Goal: Information Seeking & Learning: Learn about a topic

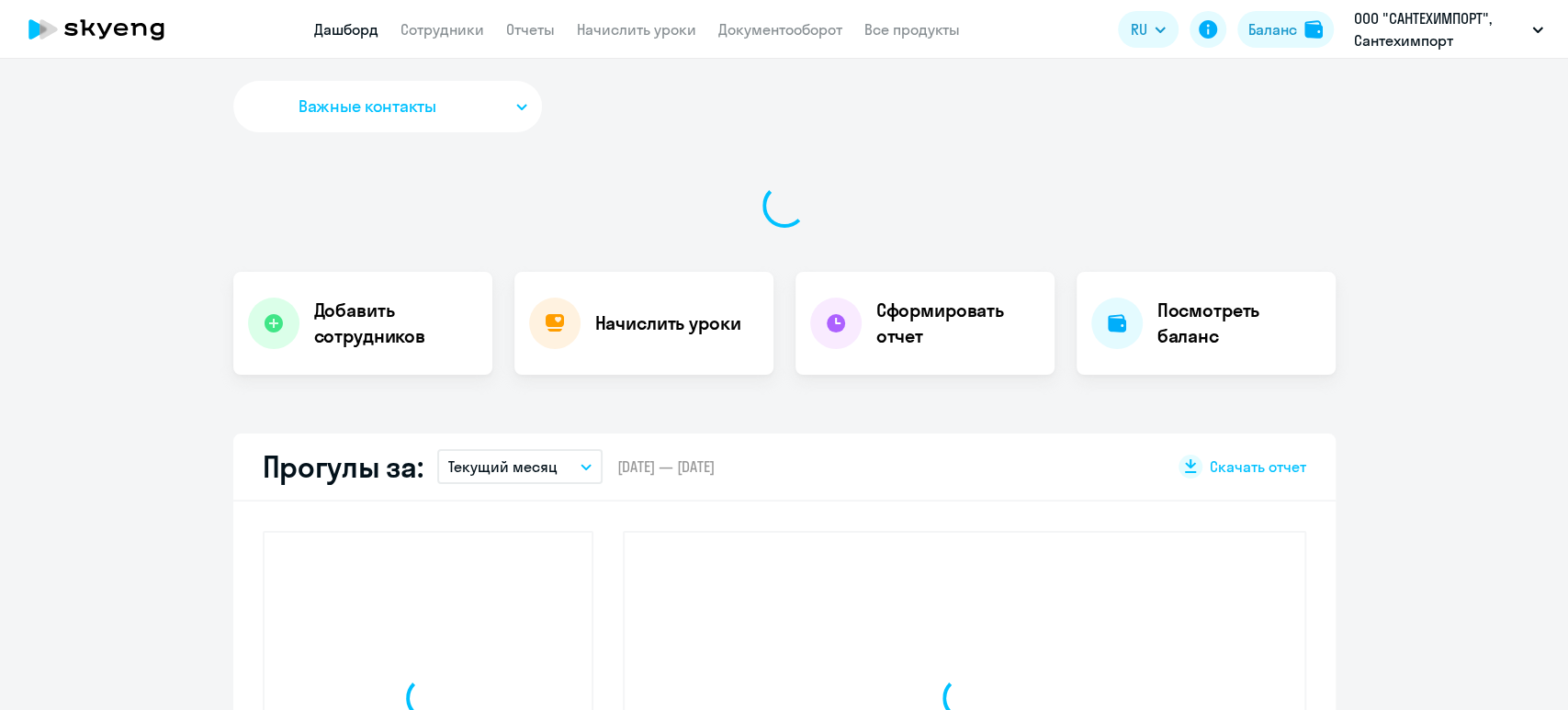
select select "30"
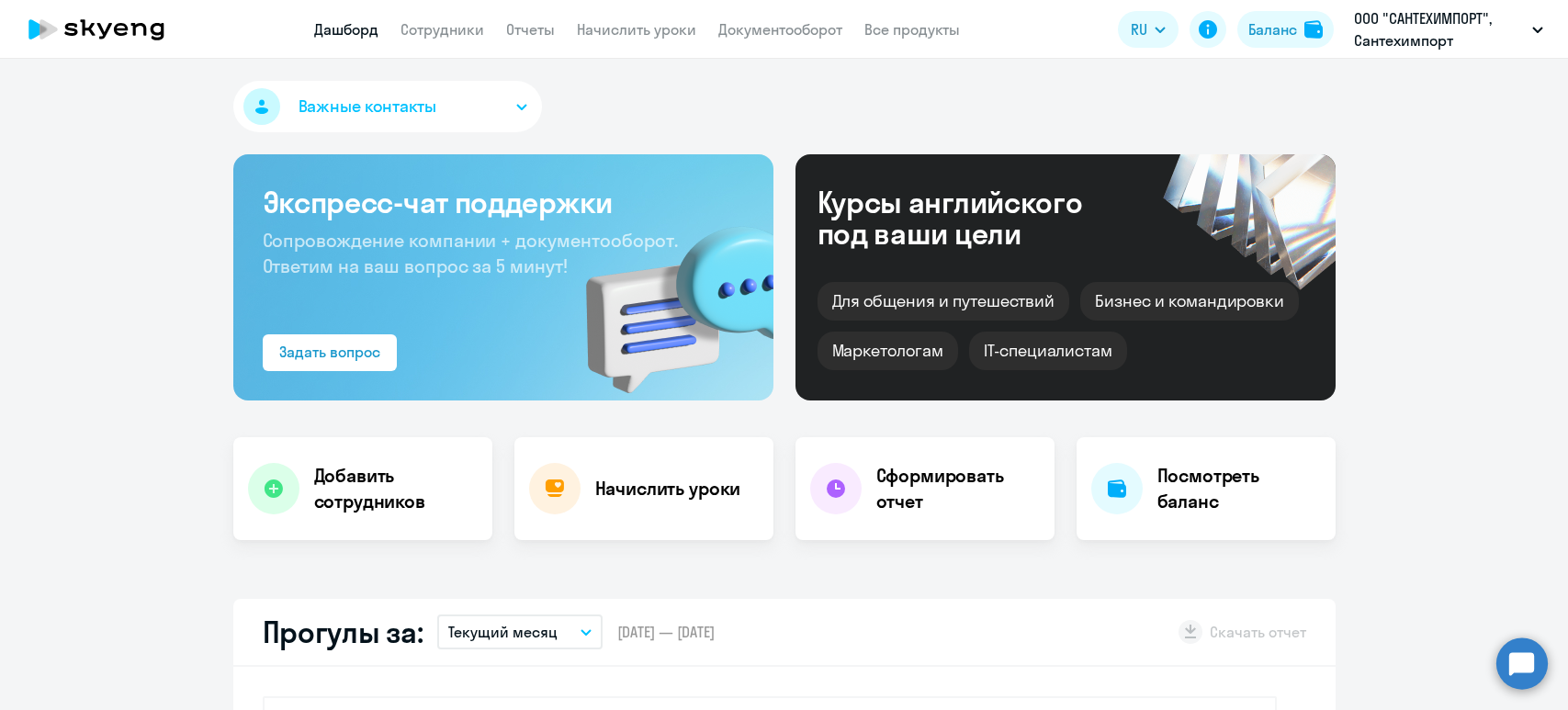
select select "30"
click at [430, 29] on link "Сотрудники" at bounding box center [442, 30] width 83 height 19
select select "30"
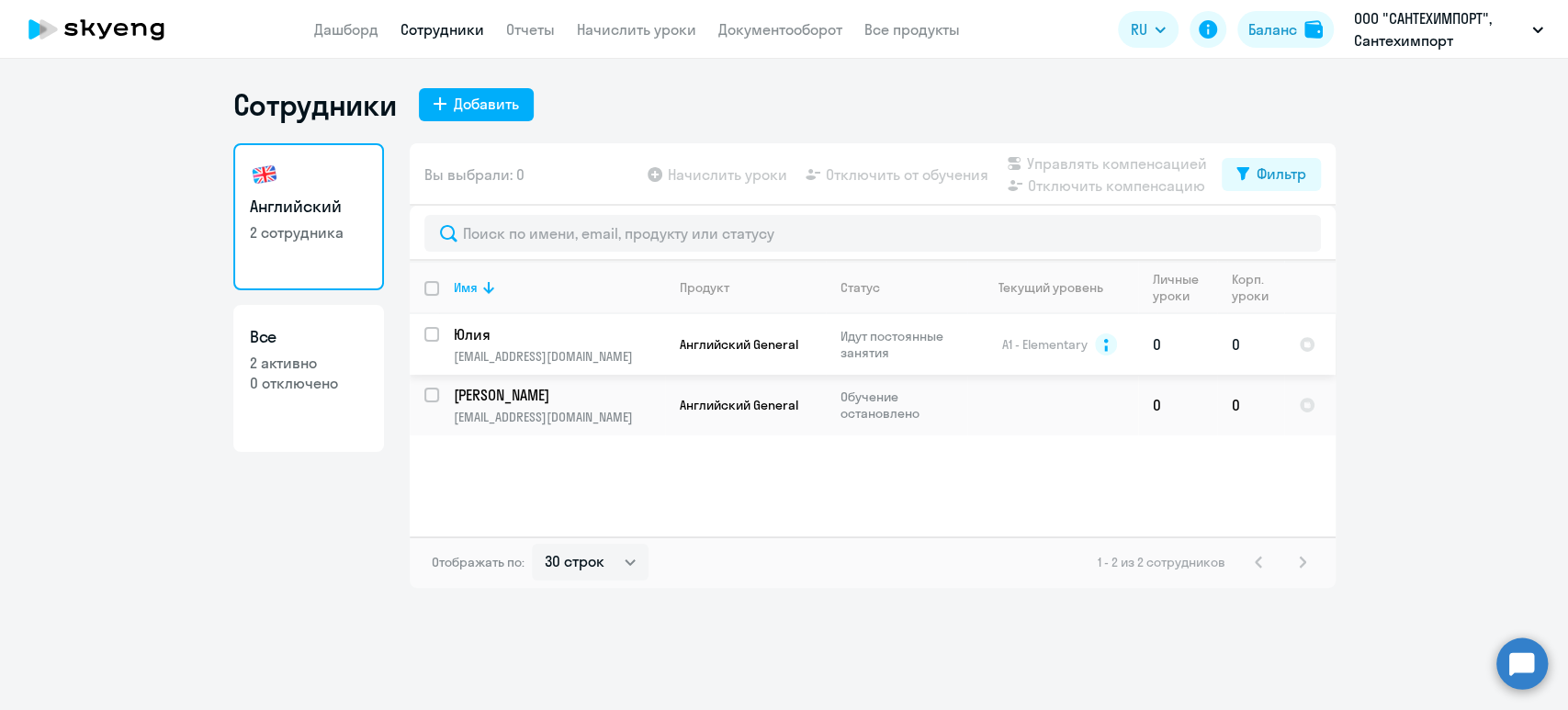
click at [470, 331] on p "Юлия" at bounding box center [558, 334] width 207 height 20
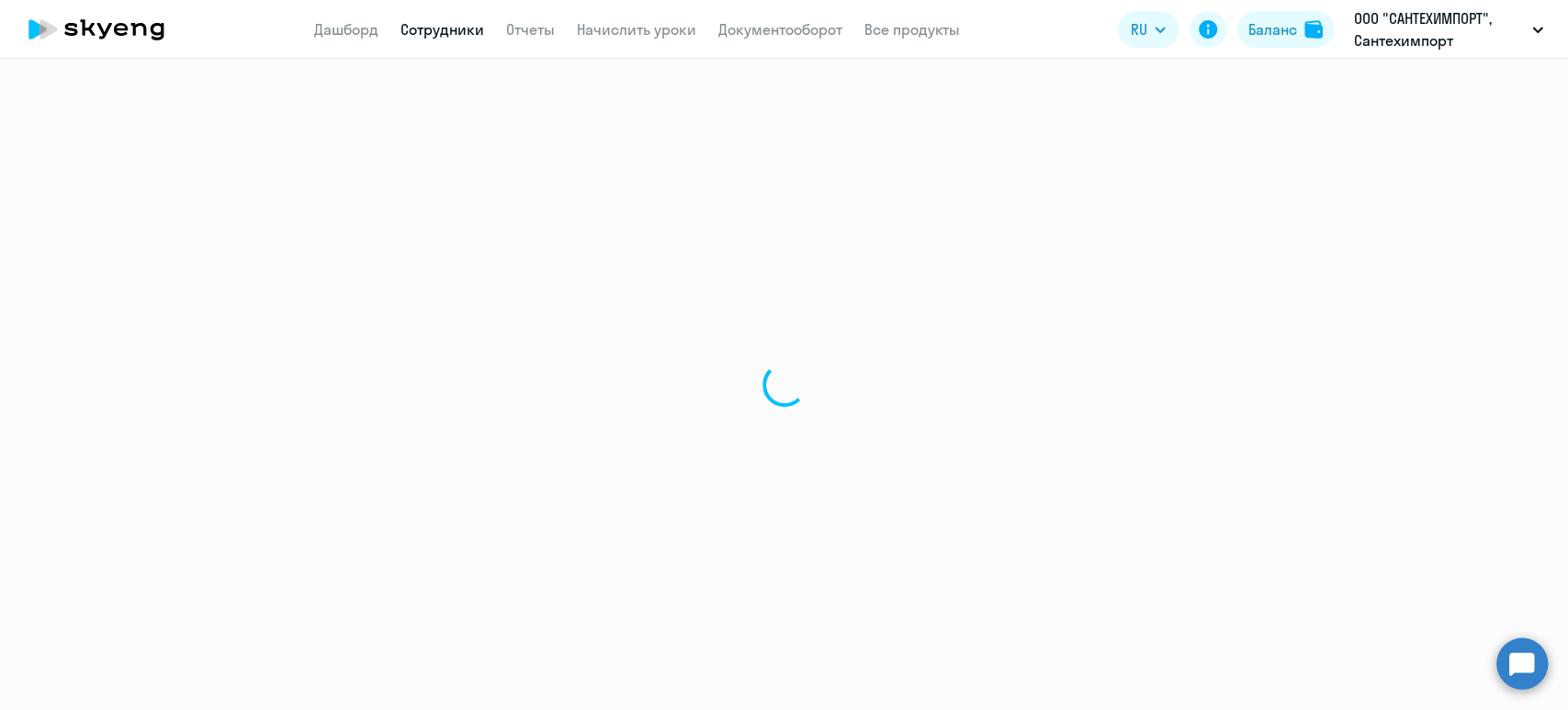
select select "english"
